Goal: Task Accomplishment & Management: Complete application form

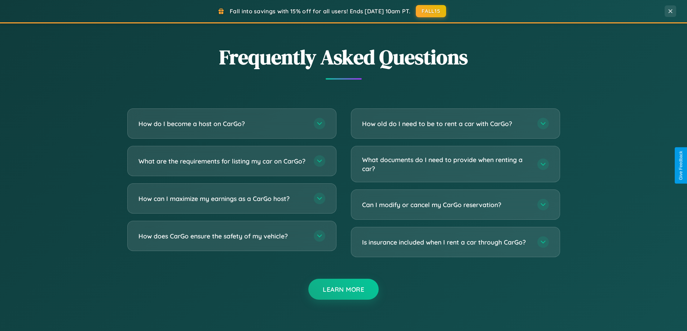
scroll to position [1387, 0]
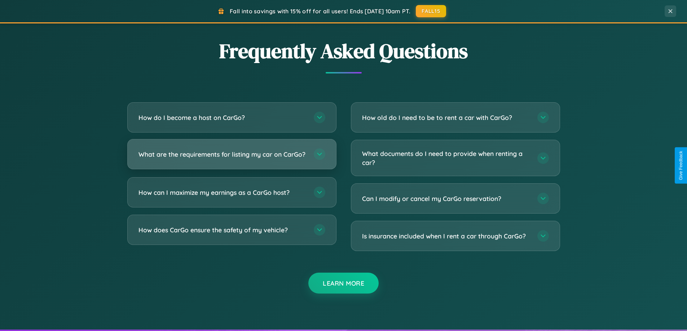
click at [231, 157] on h3 "What are the requirements for listing my car on CarGo?" at bounding box center [222, 154] width 168 height 9
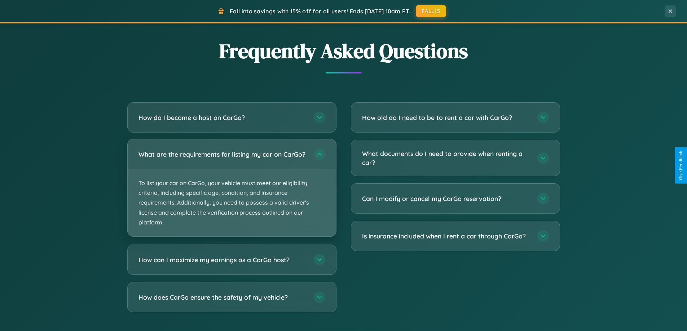
click at [231, 191] on p "To list your car on CarGo, your vehicle must meet our eligibility criteria, inc…" at bounding box center [232, 202] width 208 height 67
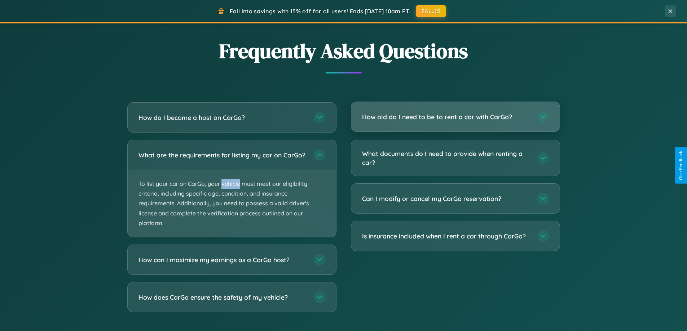
click at [455, 117] on h3 "How old do I need to be to rent a car with CarGo?" at bounding box center [446, 116] width 168 height 9
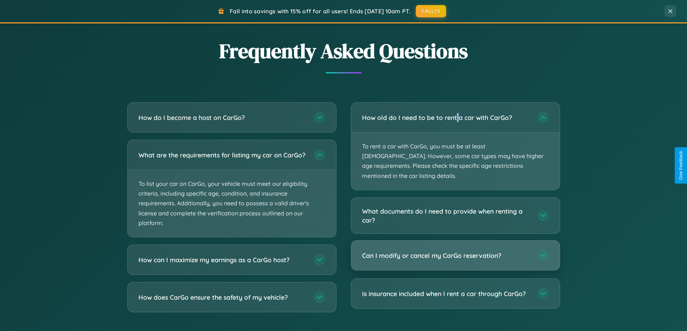
click at [455, 251] on h3 "Can I modify or cancel my CarGo reservation?" at bounding box center [446, 255] width 168 height 9
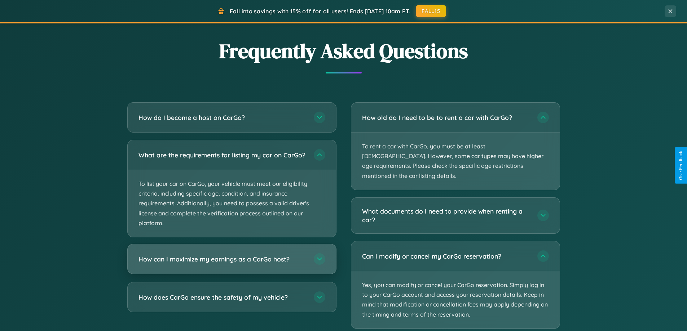
click at [231, 264] on h3 "How can I maximize my earnings as a CarGo host?" at bounding box center [222, 259] width 168 height 9
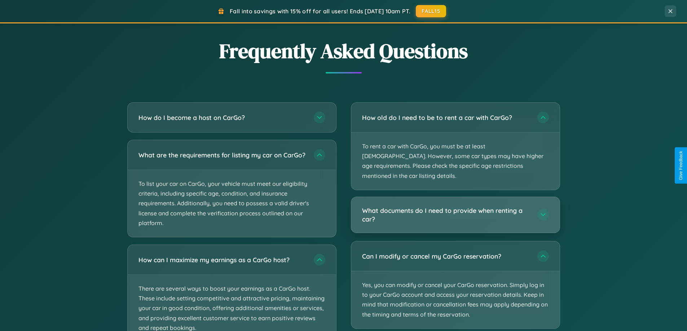
click at [455, 206] on h3 "What documents do I need to provide when renting a car?" at bounding box center [446, 215] width 168 height 18
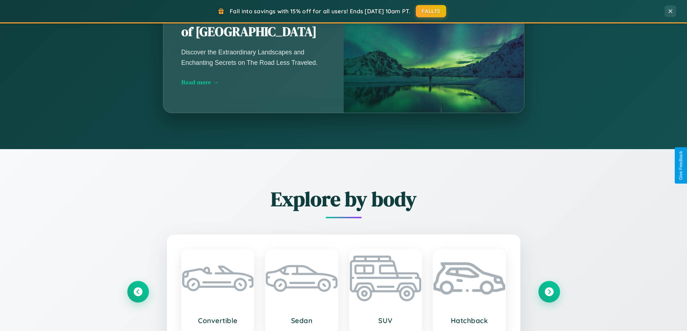
scroll to position [311, 0]
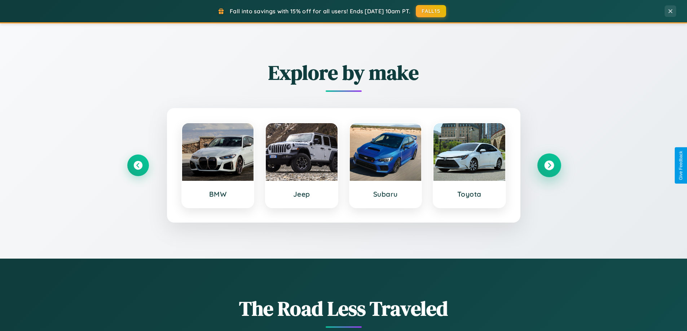
click at [549, 165] on icon at bounding box center [549, 166] width 10 height 10
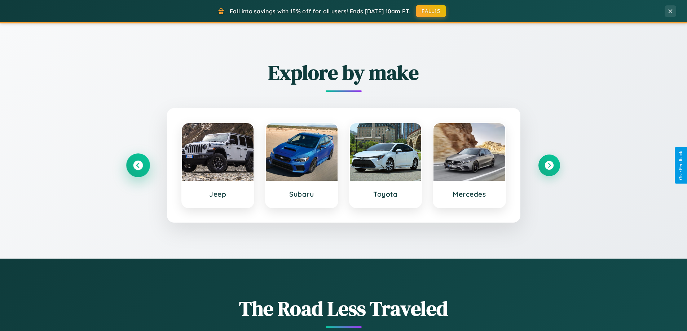
click at [138, 165] on icon at bounding box center [138, 166] width 10 height 10
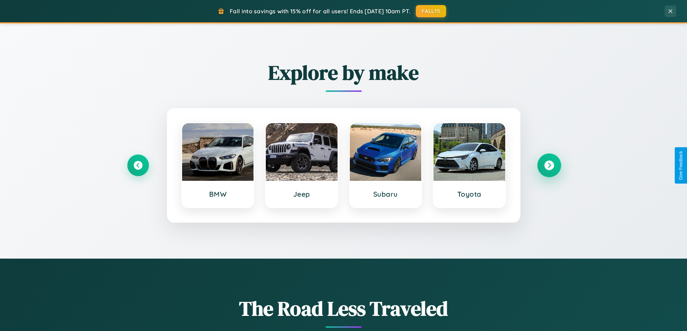
click at [549, 165] on icon at bounding box center [549, 166] width 10 height 10
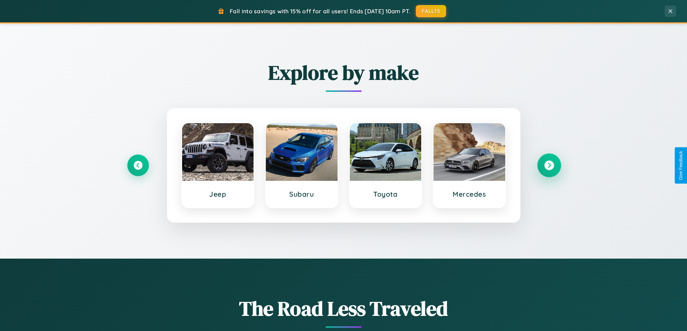
click at [549, 165] on icon at bounding box center [549, 166] width 10 height 10
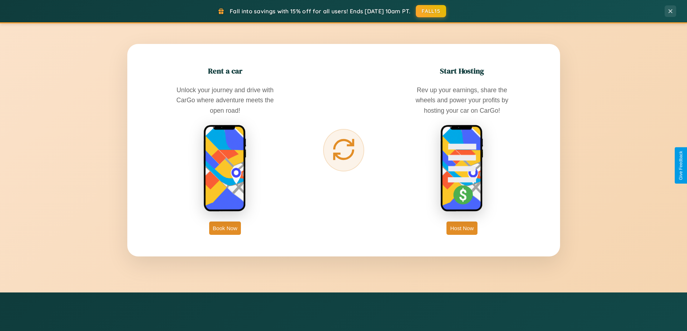
scroll to position [1158, 0]
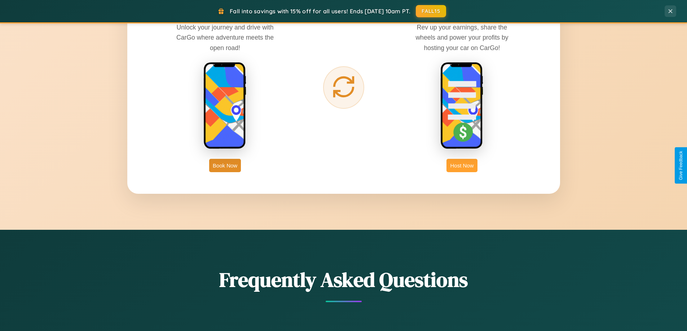
click at [462, 165] on button "Host Now" at bounding box center [461, 165] width 31 height 13
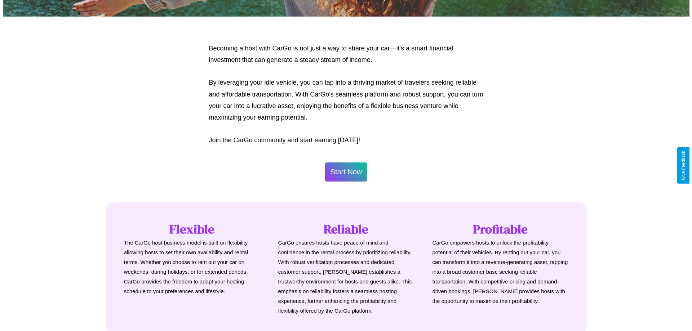
scroll to position [348, 0]
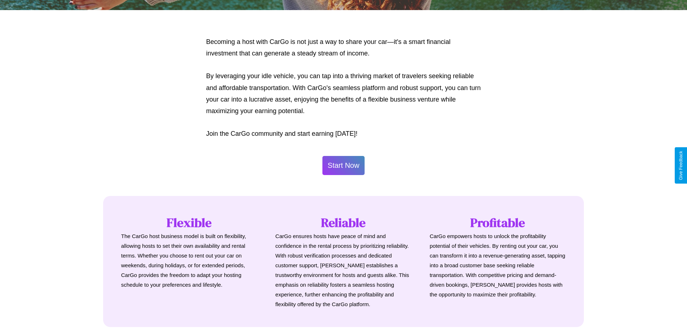
click at [343, 165] on button "Start Now" at bounding box center [343, 165] width 43 height 19
